Goal: Information Seeking & Learning: Learn about a topic

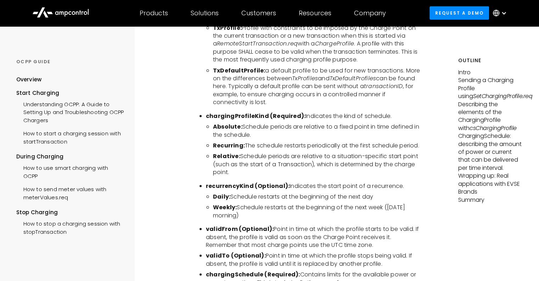
scroll to position [1657, 0]
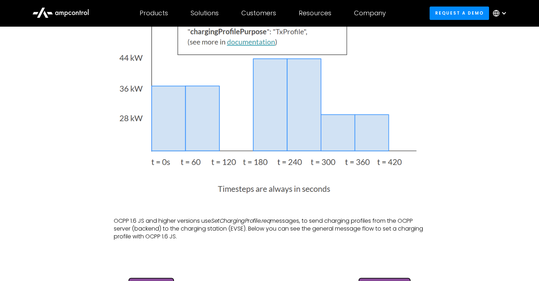
scroll to position [545, 0]
